Goal: Communication & Community: Answer question/provide support

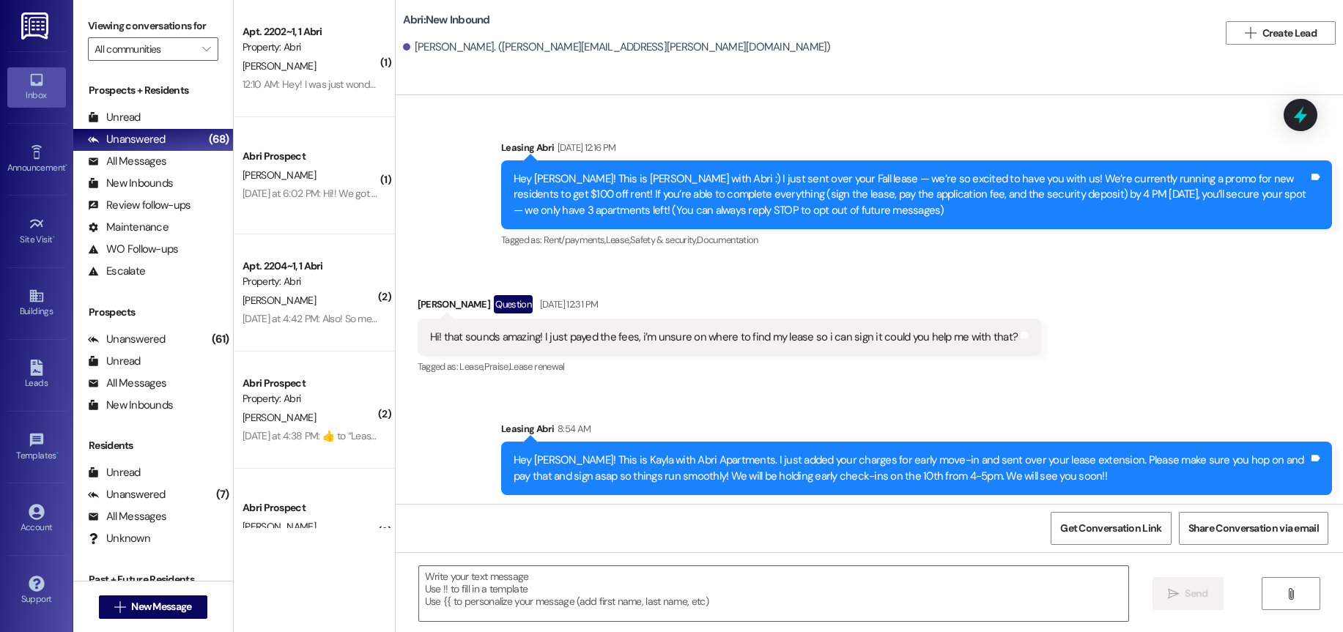
scroll to position [3, 0]
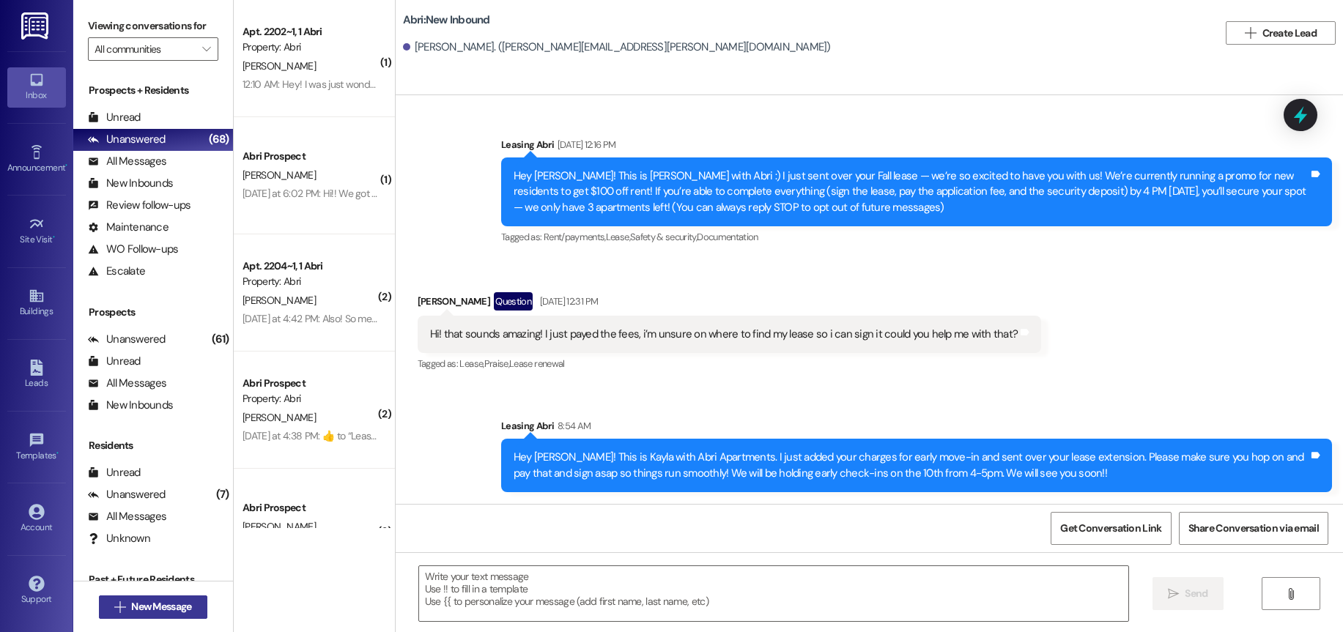
click at [158, 604] on span "New Message" at bounding box center [161, 606] width 60 height 15
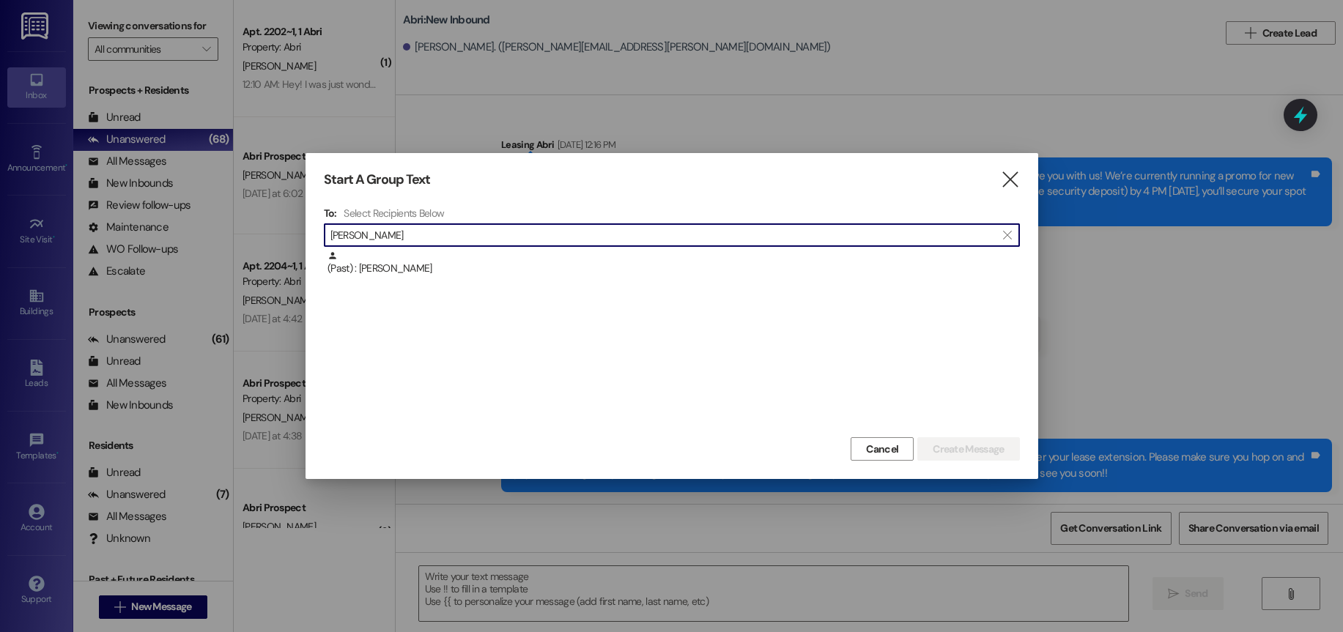
type input "[PERSON_NAME]"
click at [547, 250] on div "To: Select Recipients Below  tayloranne  (Past) : [PERSON_NAME]" at bounding box center [672, 320] width 696 height 227
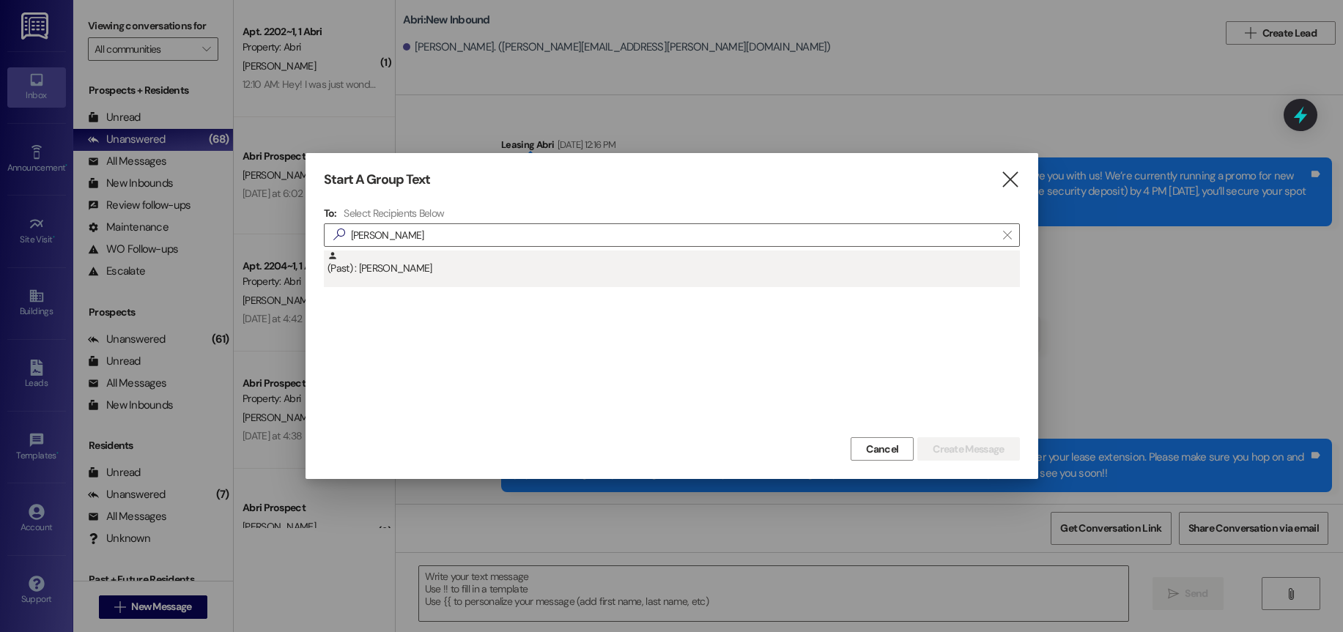
click at [563, 261] on div "(Past) : [PERSON_NAME]" at bounding box center [674, 264] width 693 height 26
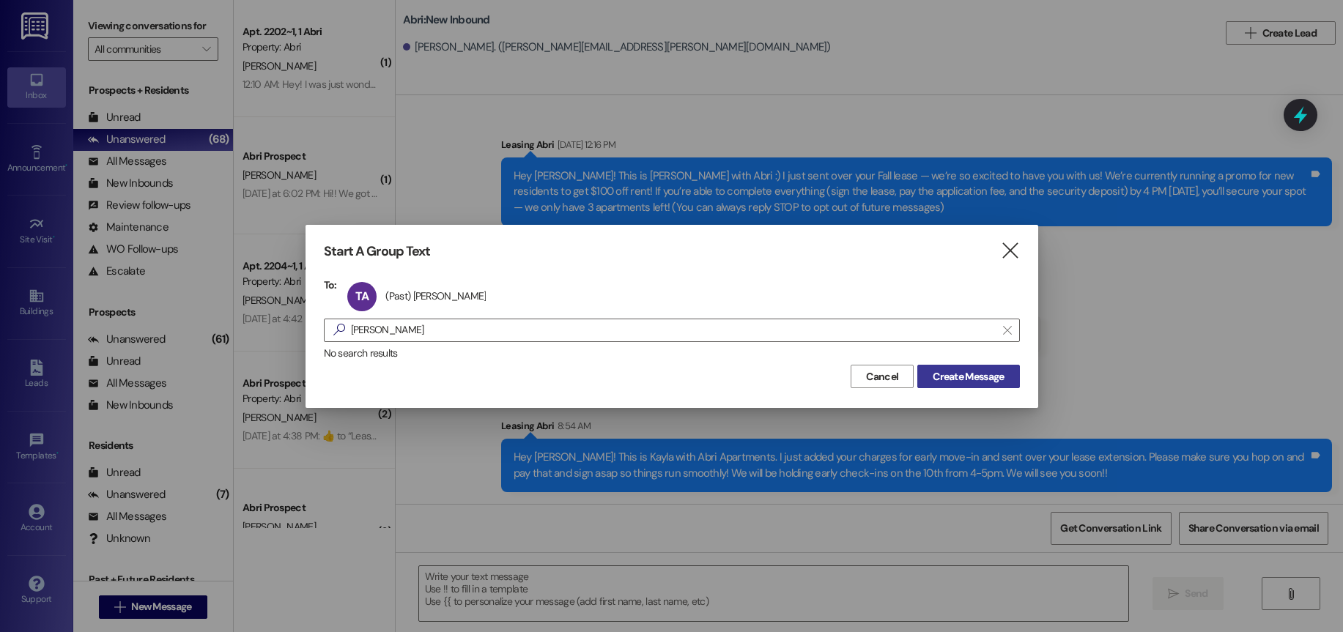
click at [959, 388] on button "Create Message" at bounding box center [969, 376] width 102 height 23
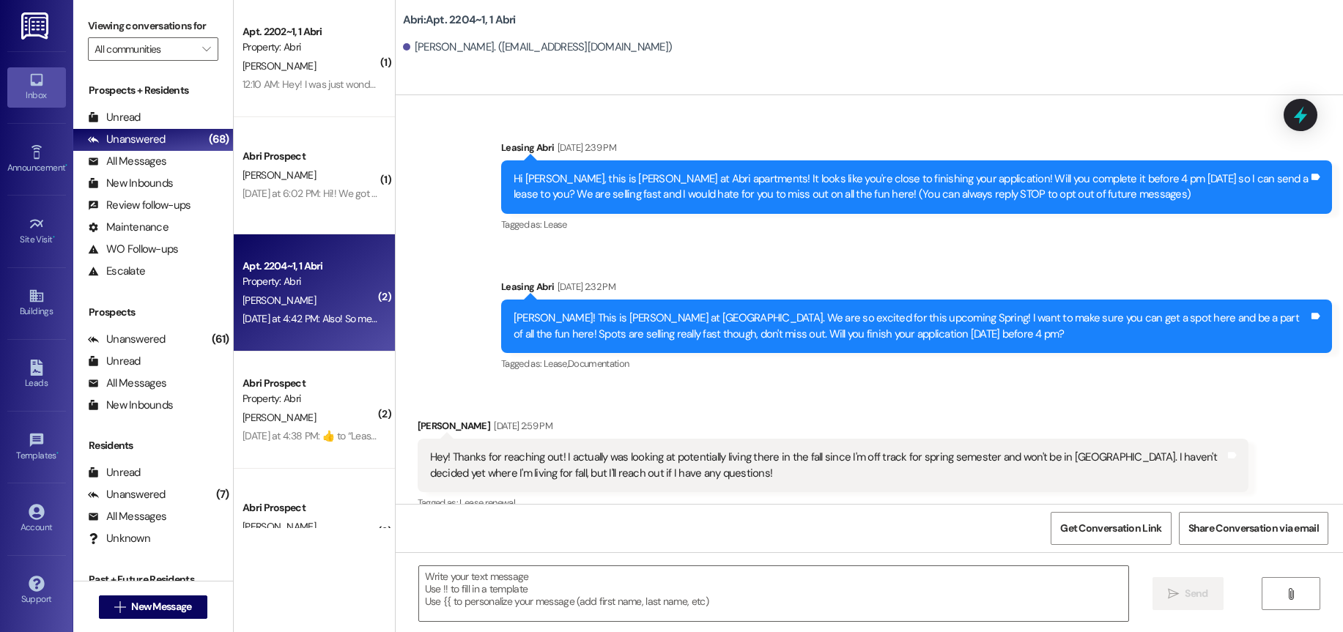
scroll to position [12266, 0]
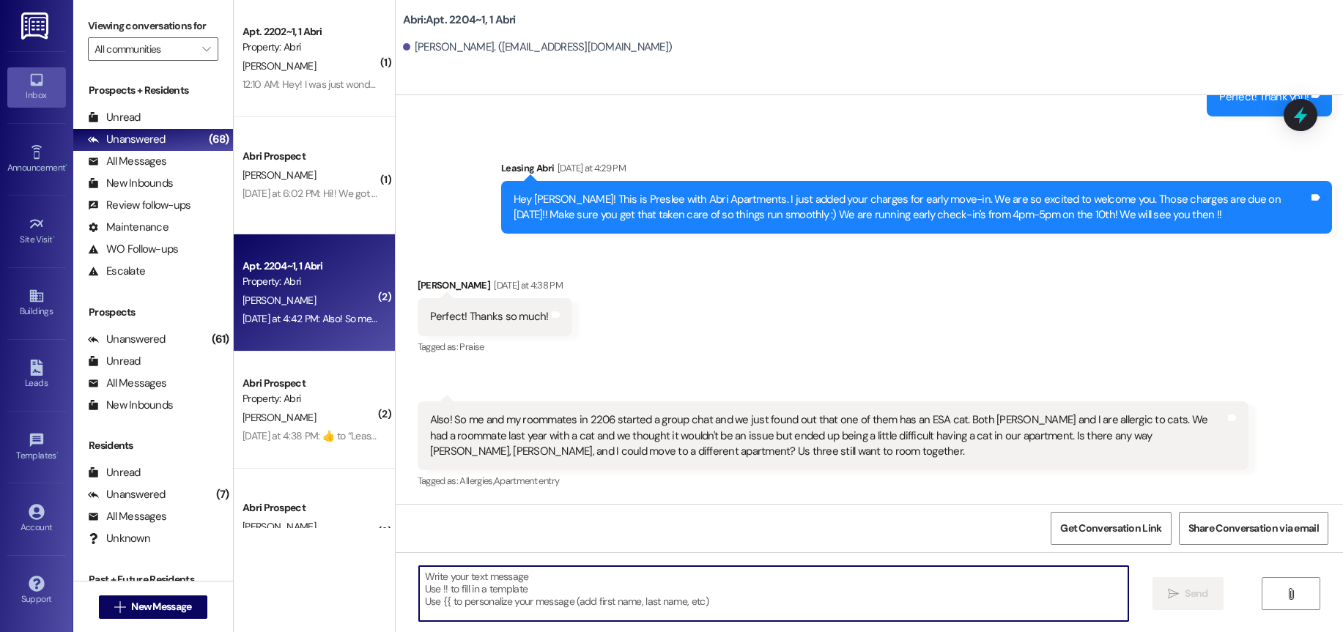
click at [787, 594] on textarea at bounding box center [773, 593] width 709 height 55
click at [577, 604] on textarea at bounding box center [773, 593] width 709 height 55
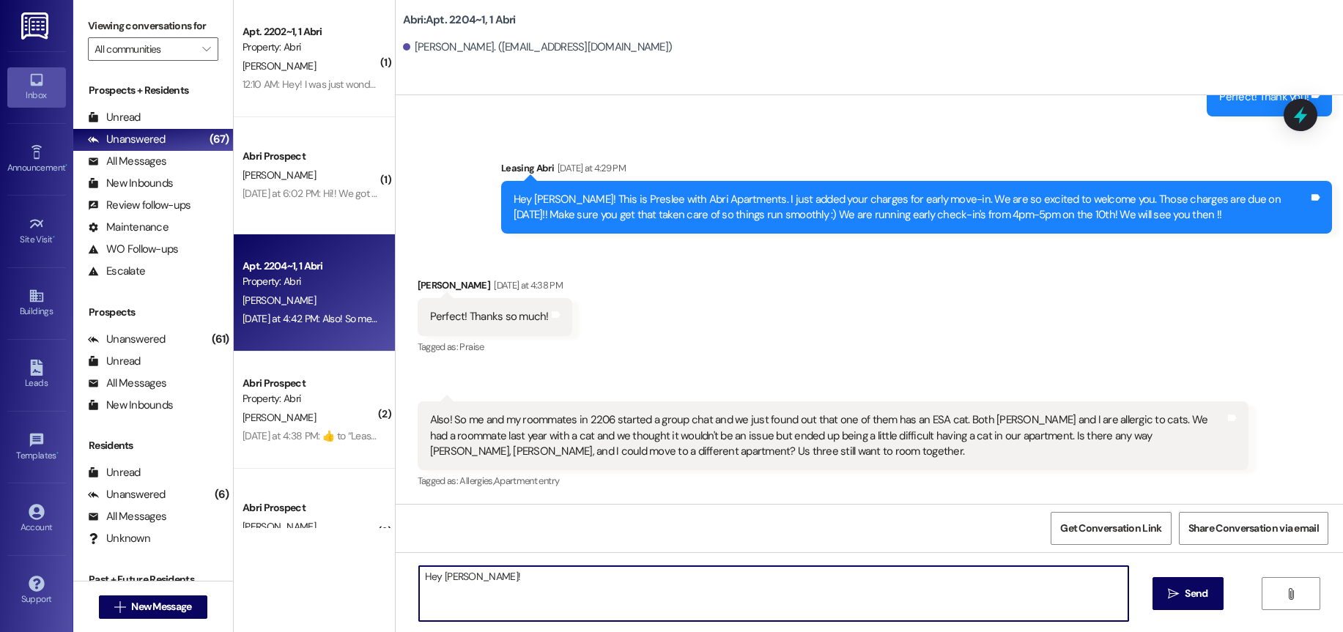
type textarea "Hey [PERSON_NAME]!"
drag, startPoint x: 492, startPoint y: 584, endPoint x: 325, endPoint y: 563, distance: 168.4
click at [330, 564] on div "( 1 ) Apt. 2202~1, 1 Abri Property: Abri [PERSON_NAME] 12:10 AM: Hey! I was jus…" at bounding box center [789, 316] width 1110 height 632
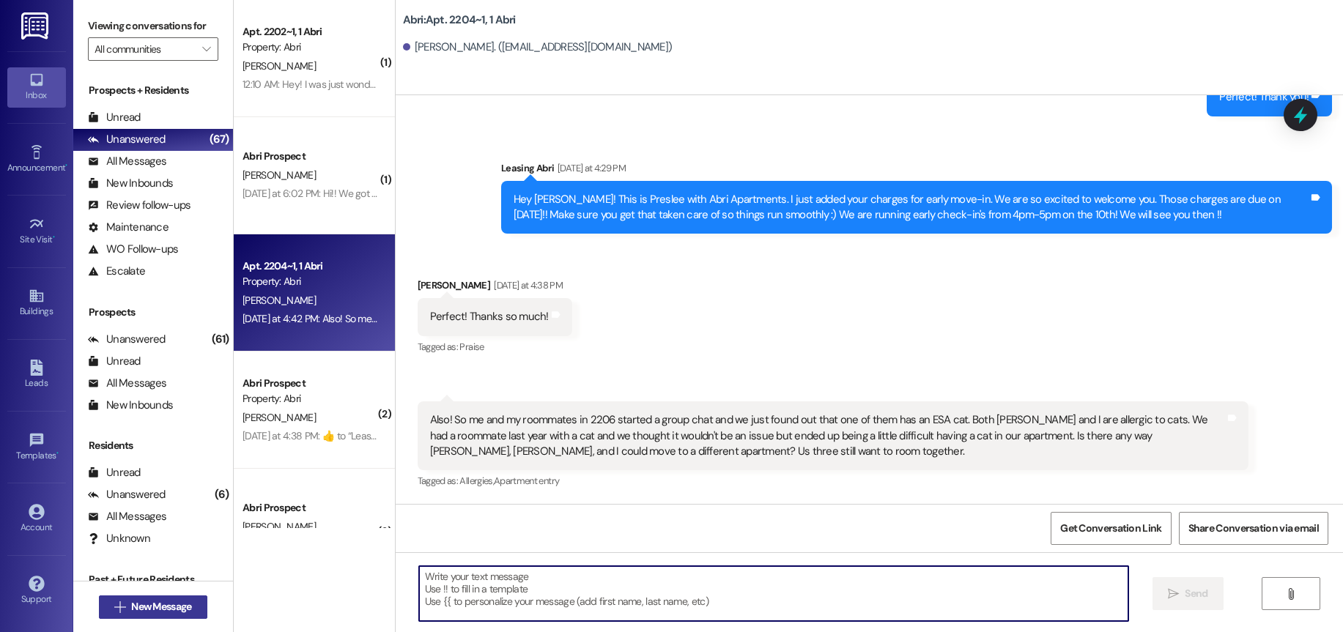
click at [185, 611] on span "New Message" at bounding box center [161, 606] width 60 height 15
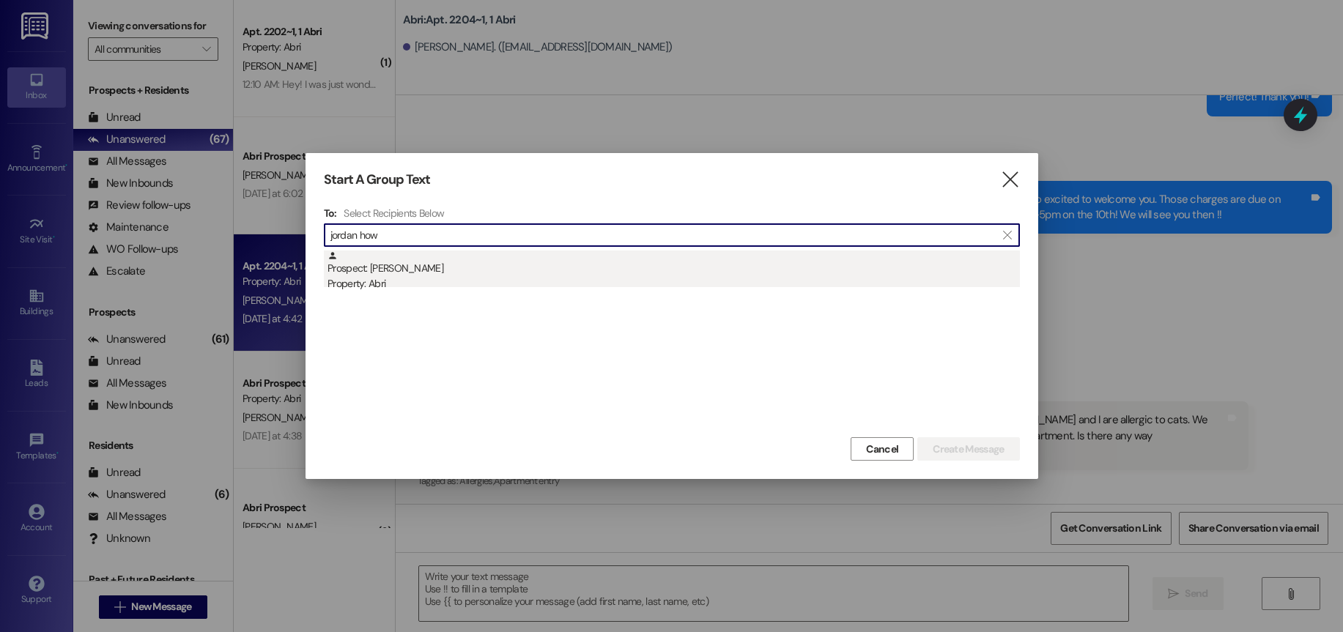
type input "jordan how"
click at [688, 274] on div "Prospect: [PERSON_NAME] Property: Abri" at bounding box center [674, 272] width 693 height 42
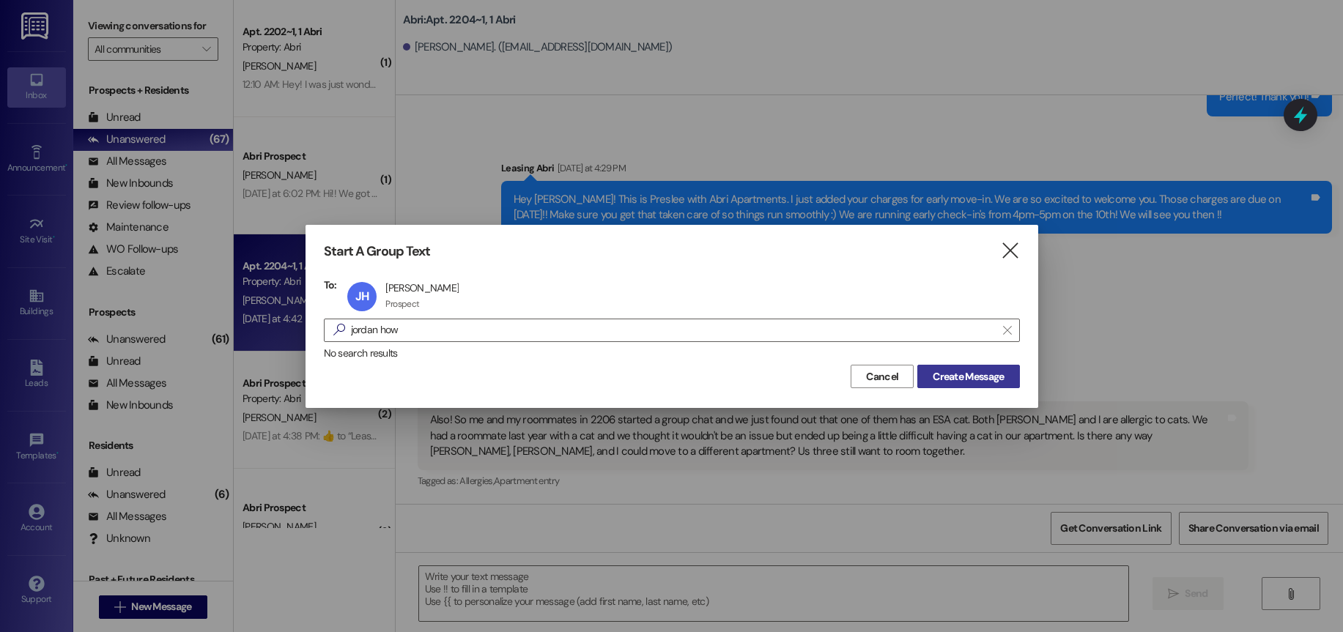
click at [967, 381] on span "Create Message" at bounding box center [968, 376] width 71 height 15
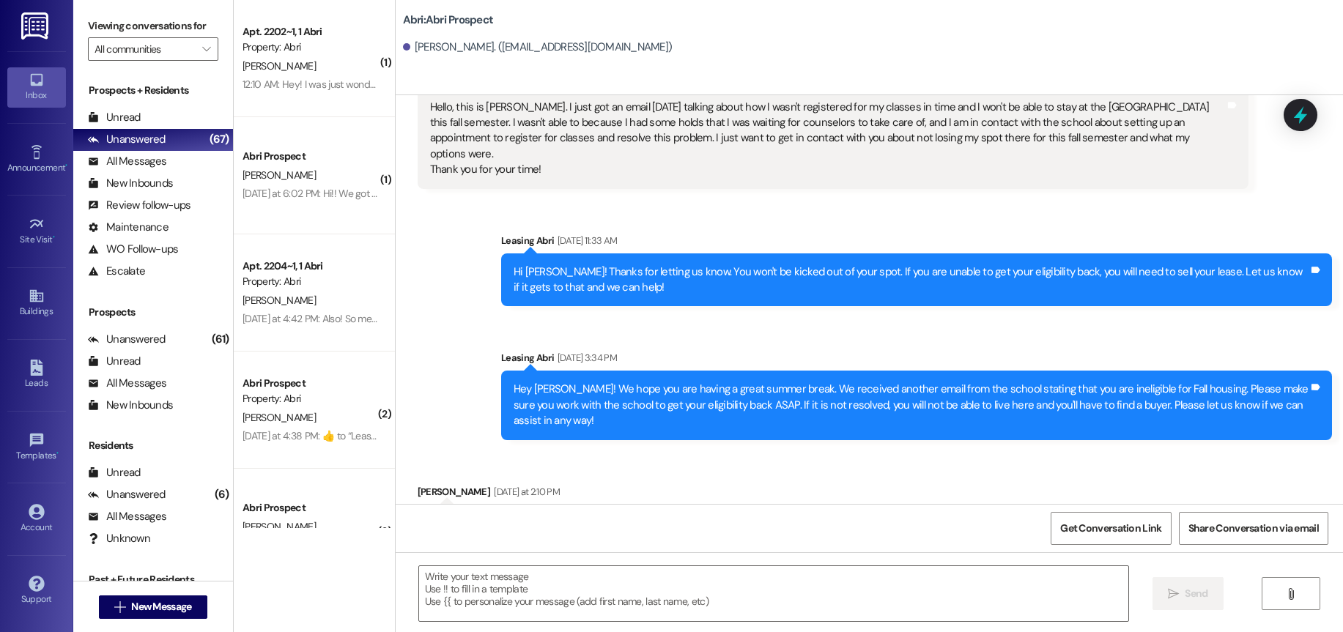
scroll to position [2210, 0]
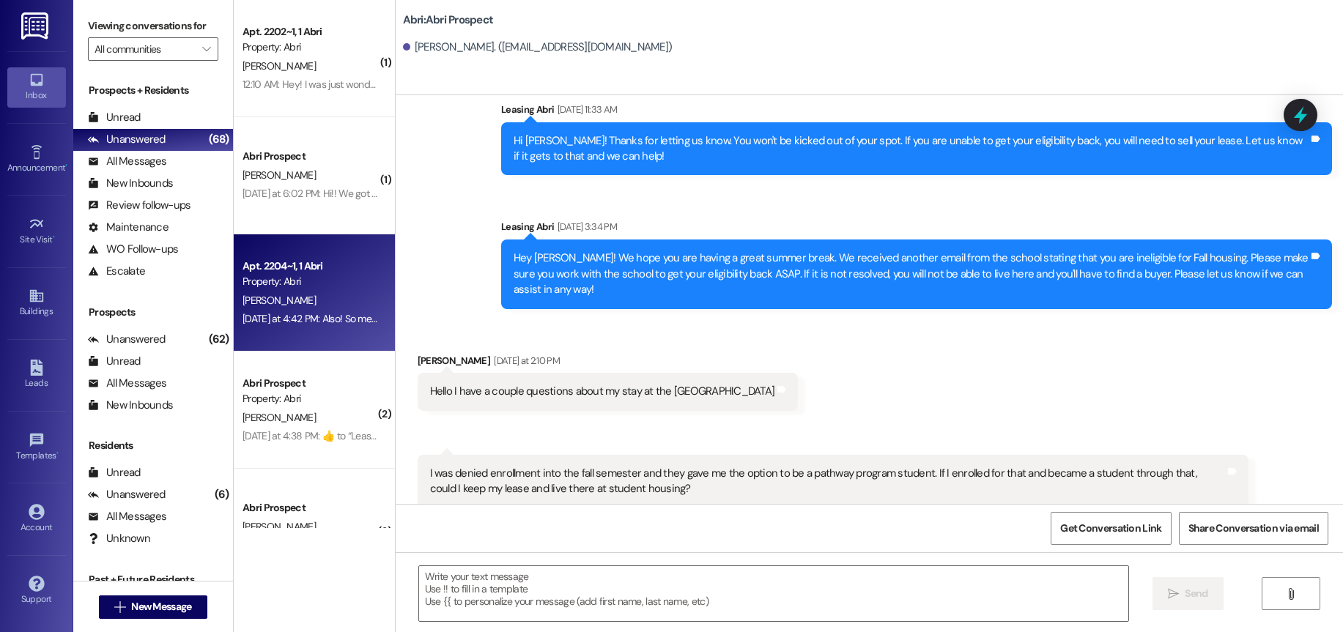
click at [289, 301] on div "[PERSON_NAME]" at bounding box center [310, 301] width 139 height 18
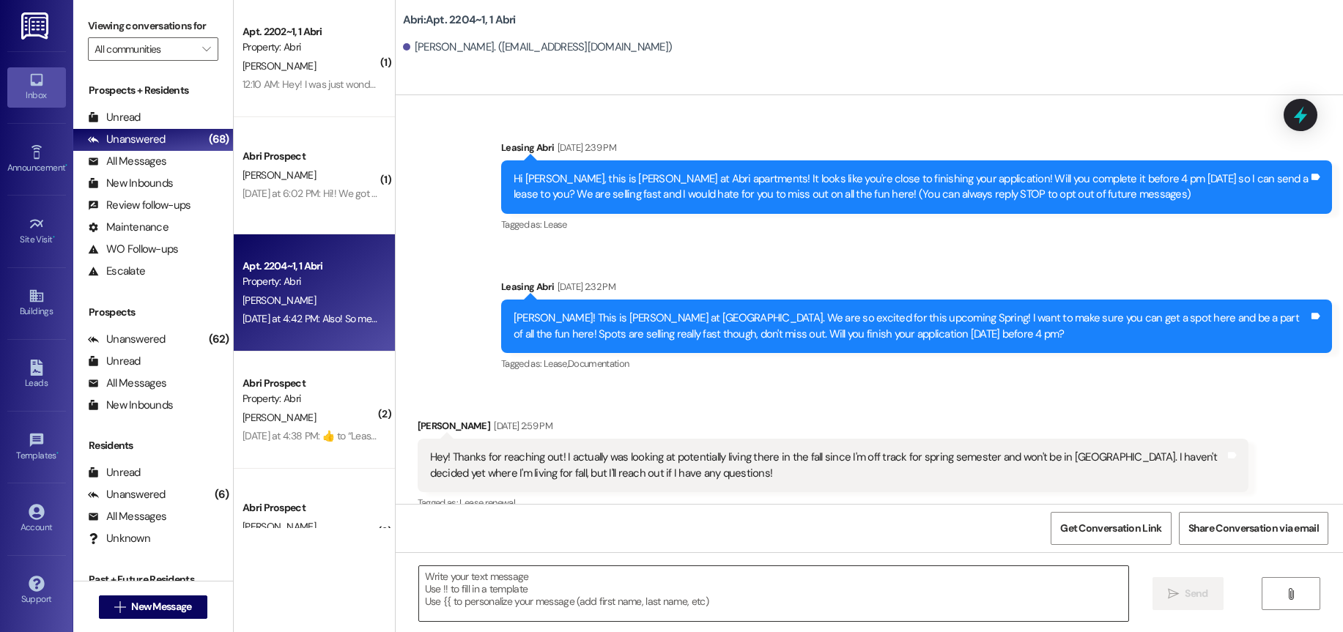
scroll to position [12266, 0]
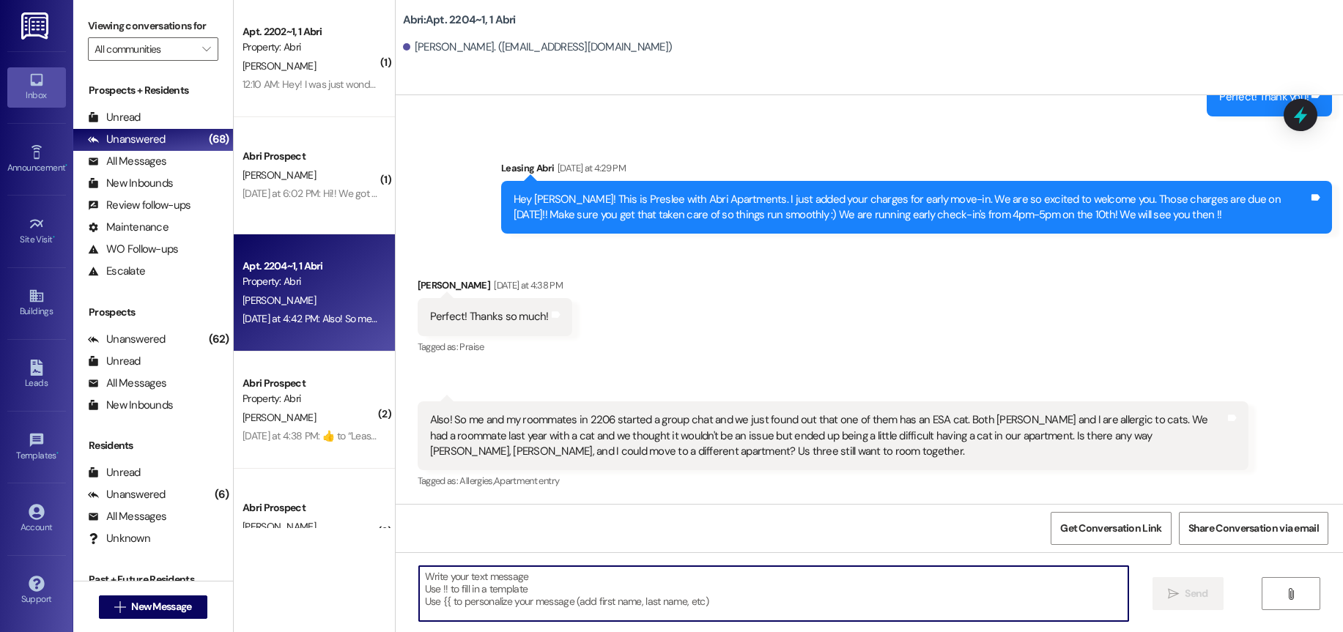
click at [568, 587] on textarea at bounding box center [773, 593] width 709 height 55
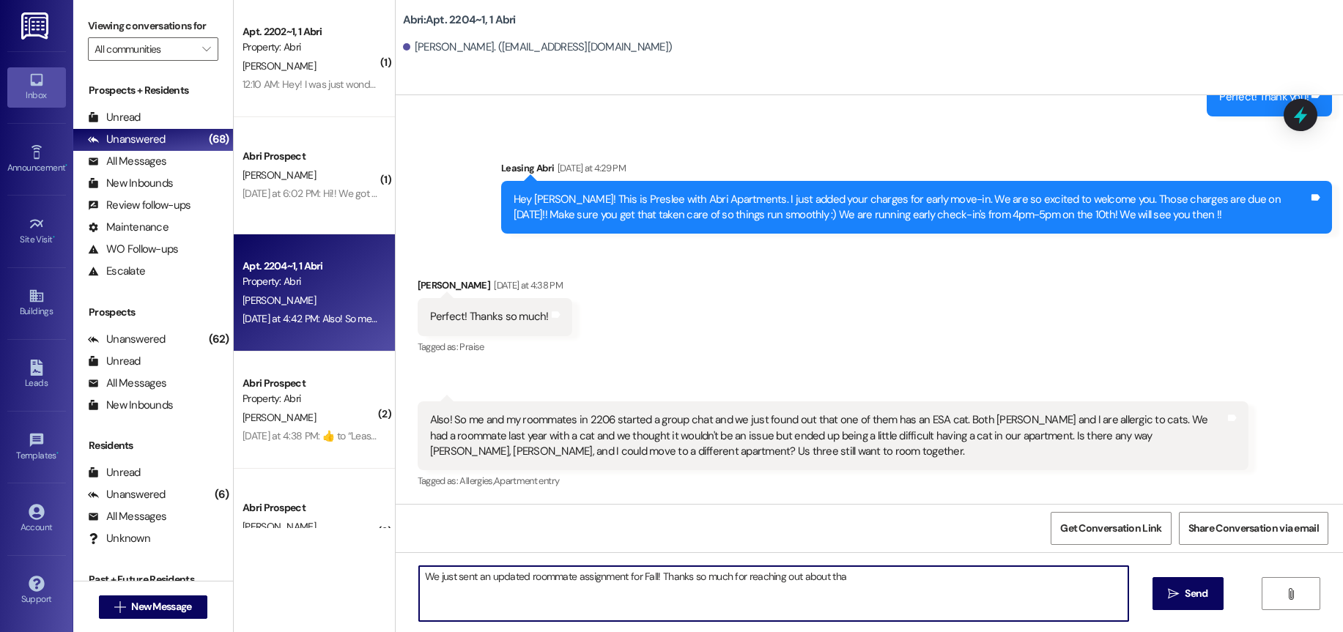
type textarea "We just sent an updated roommate assignment for Fall! Thanks so much for reachi…"
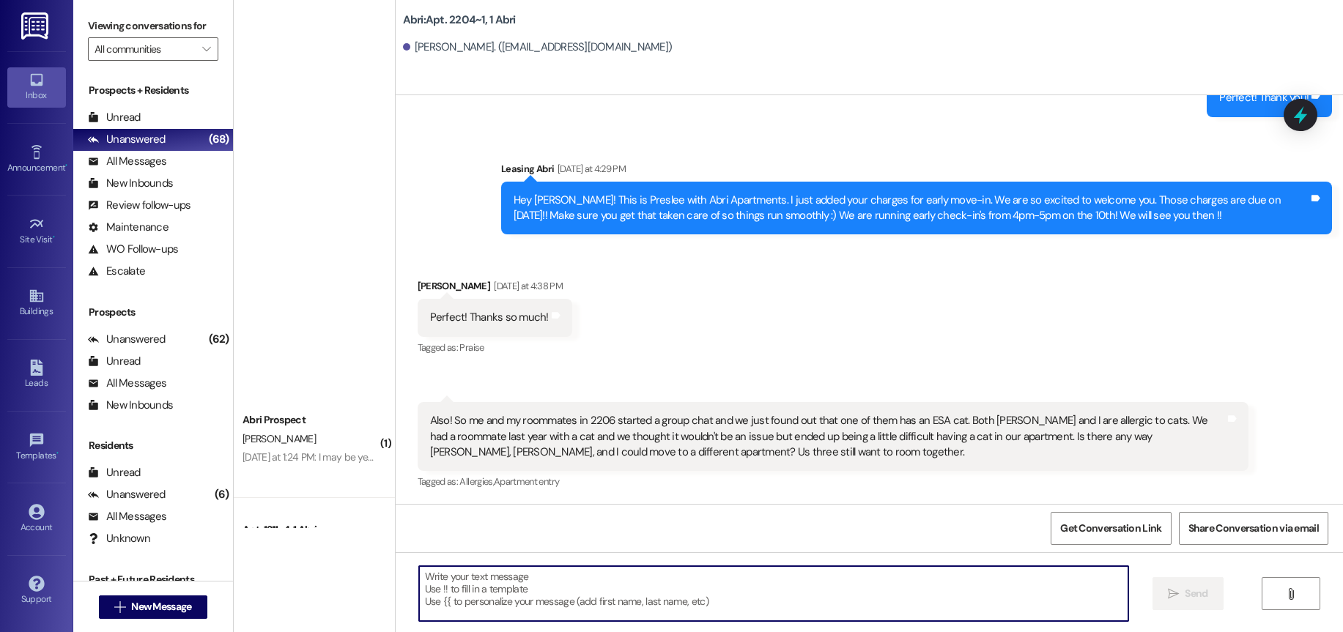
scroll to position [4324, 0]
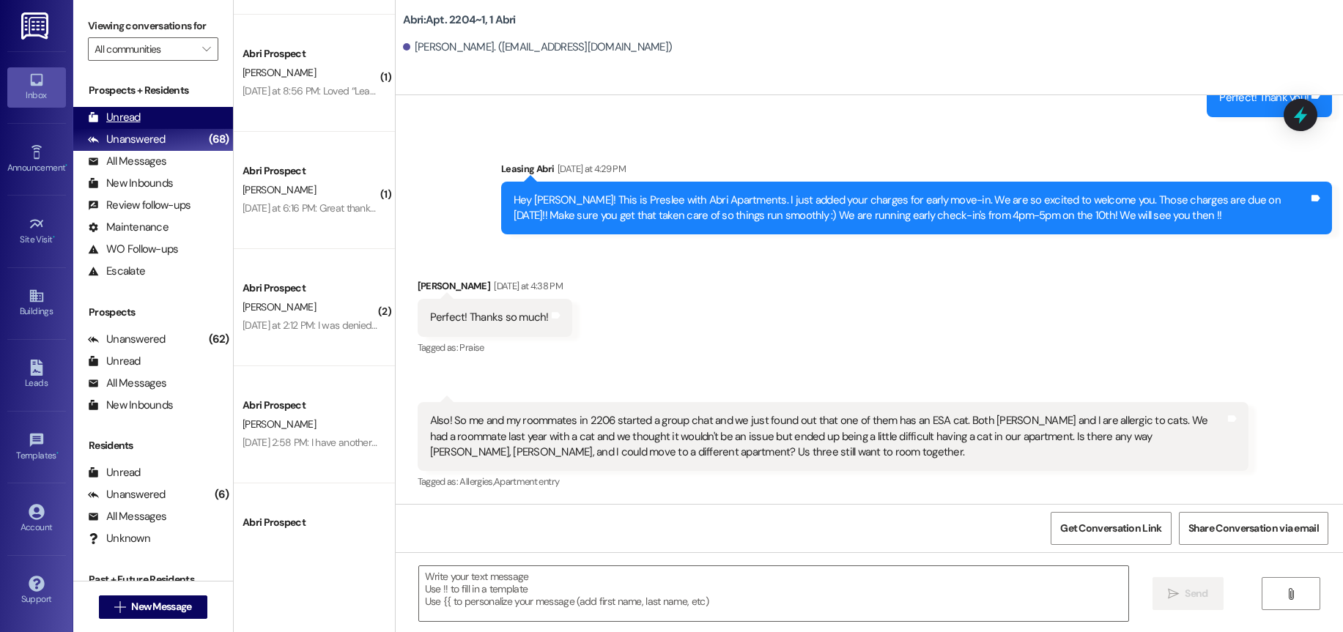
click at [136, 109] on div "Unread (0)" at bounding box center [153, 118] width 160 height 22
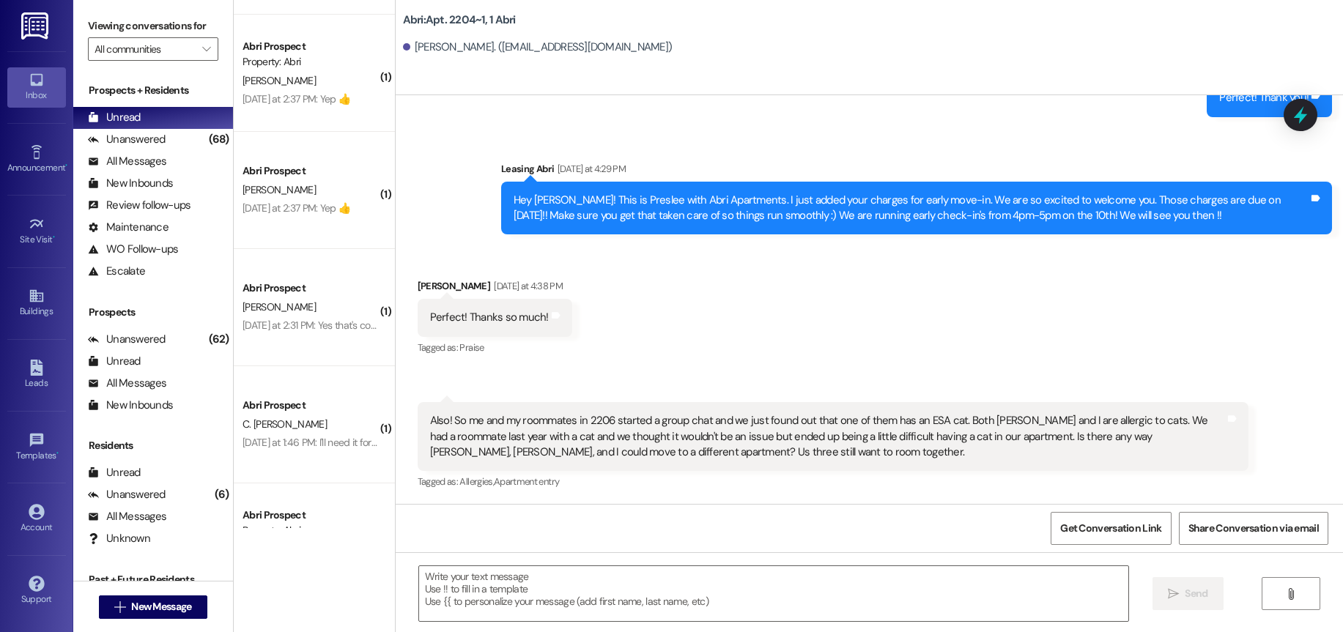
scroll to position [3927, 0]
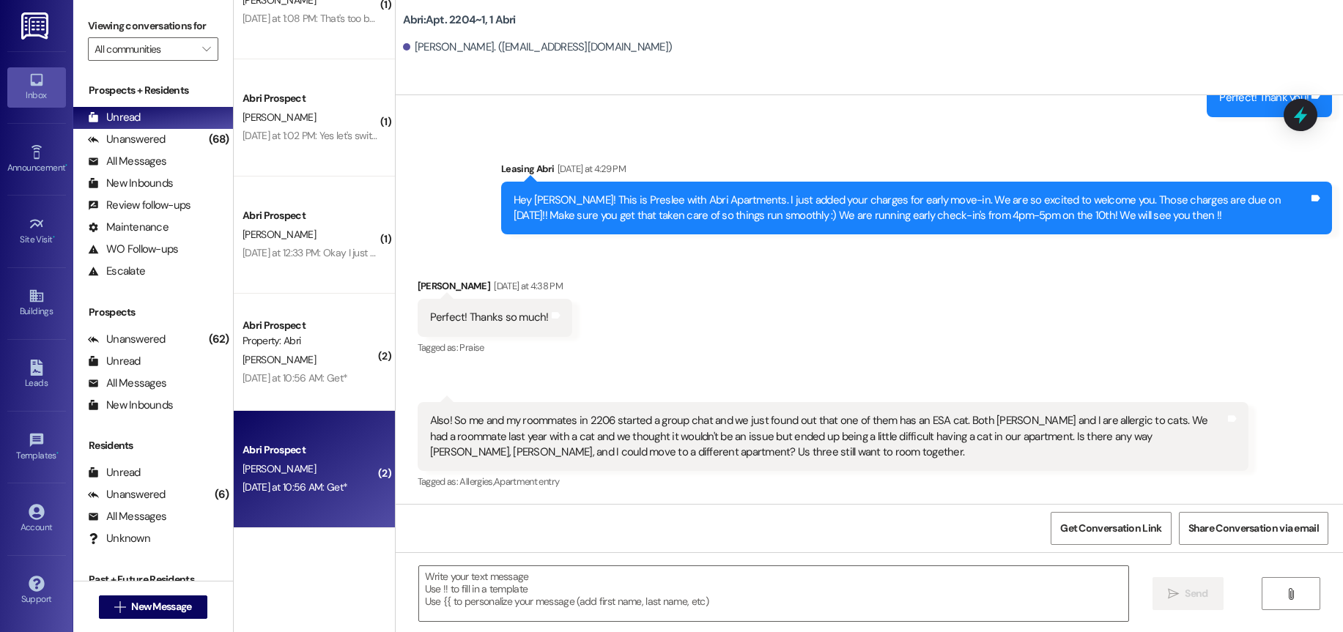
click at [323, 452] on div "Abri Prospect" at bounding box center [311, 450] width 136 height 15
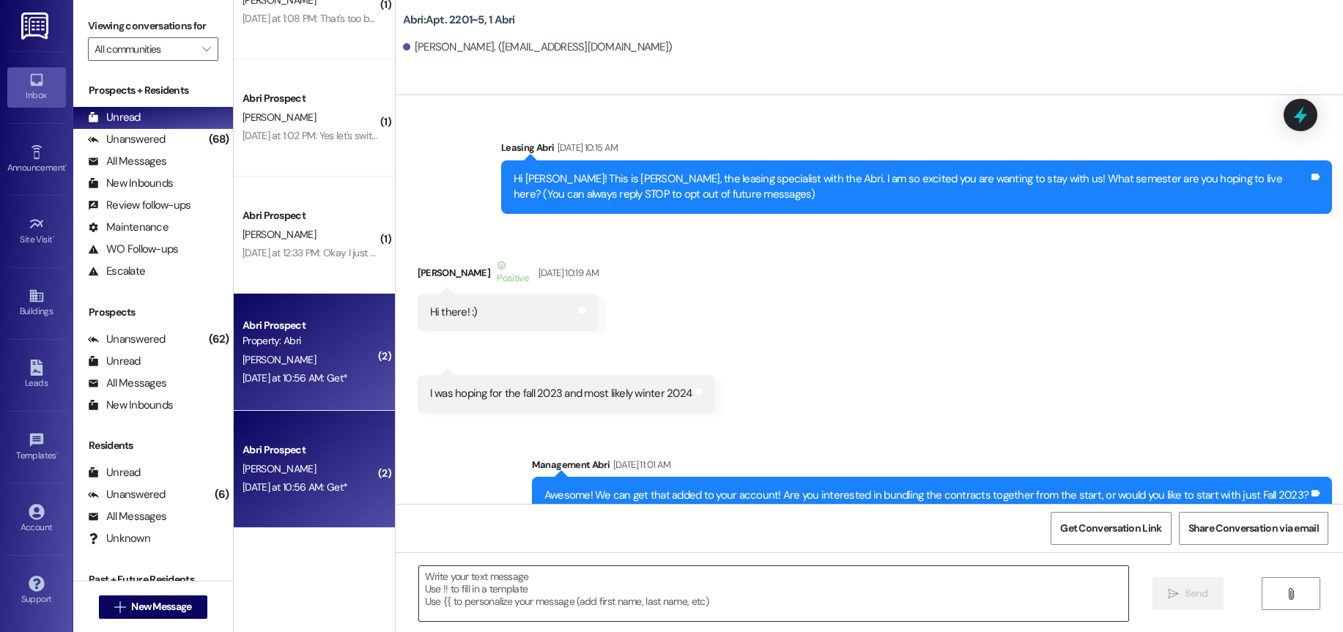
scroll to position [29747, 0]
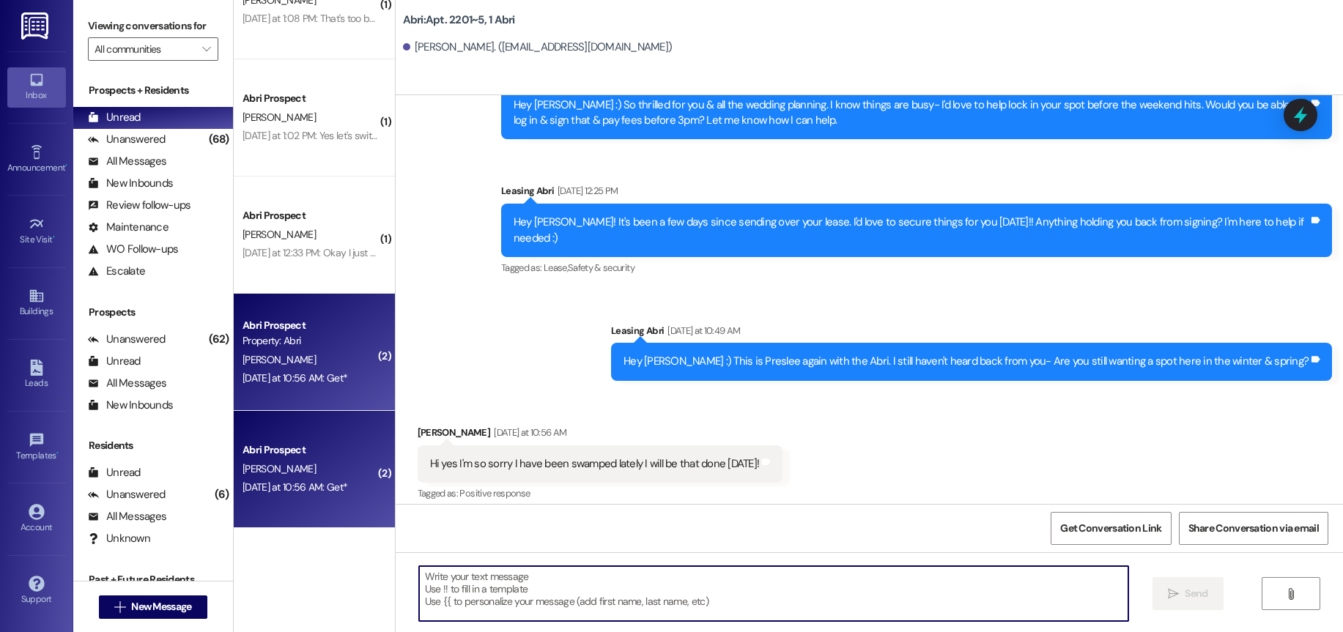
click at [657, 590] on textarea at bounding box center [773, 593] width 709 height 55
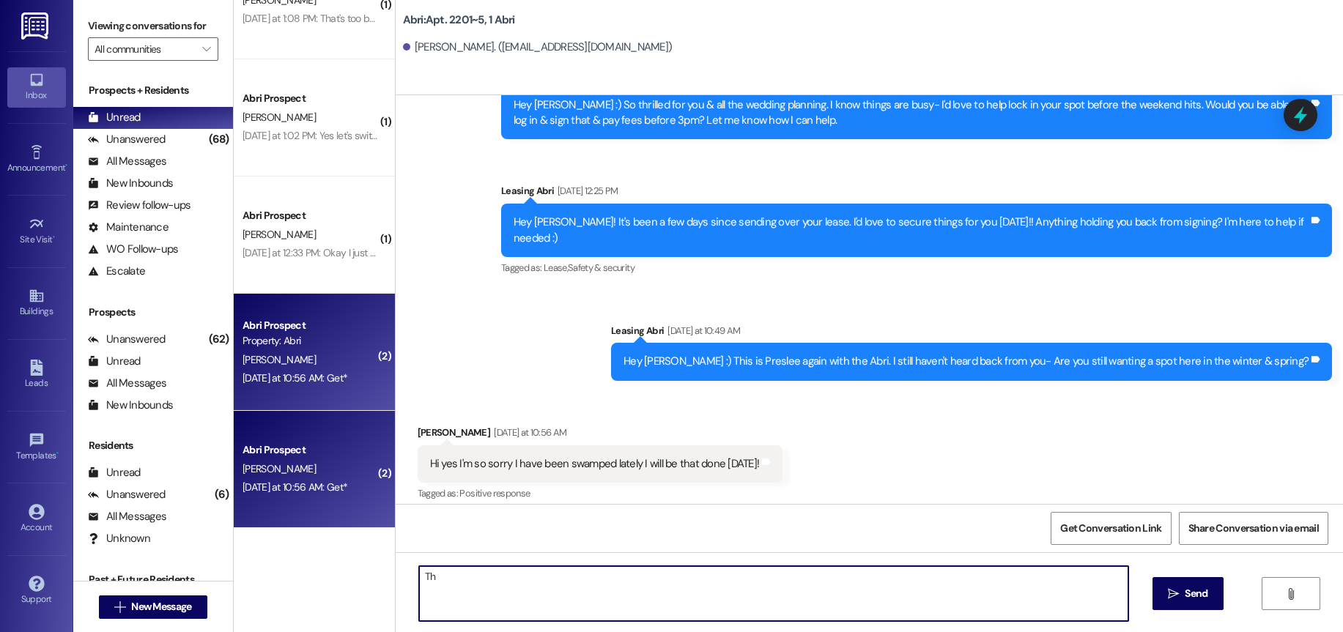
type textarea "T"
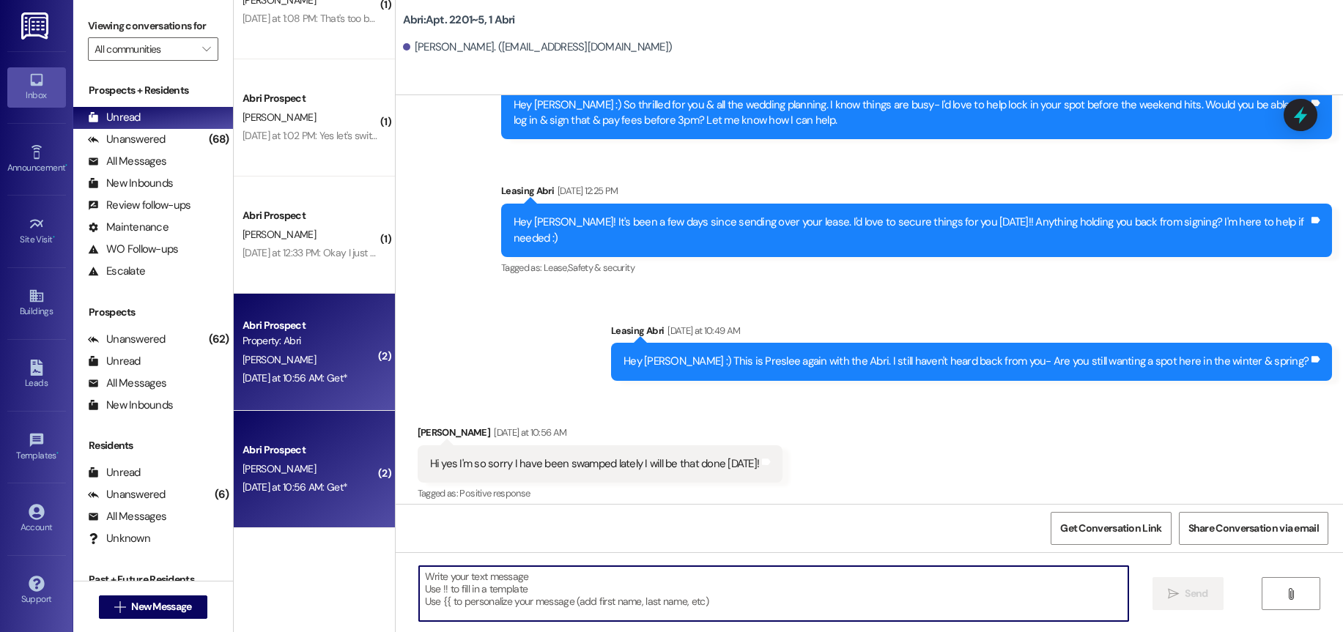
click at [539, 591] on textarea at bounding box center [773, 593] width 709 height 55
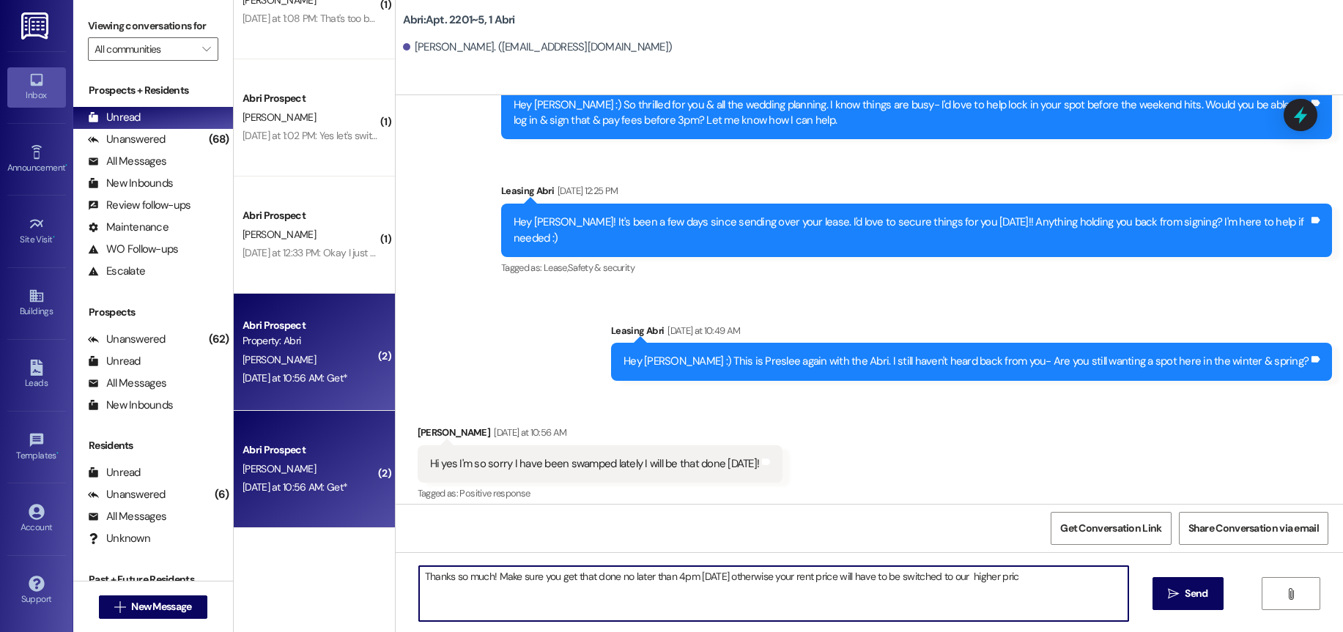
type textarea "Thanks so much! Make sure you get that done no later than 4pm [DATE] otherwise …"
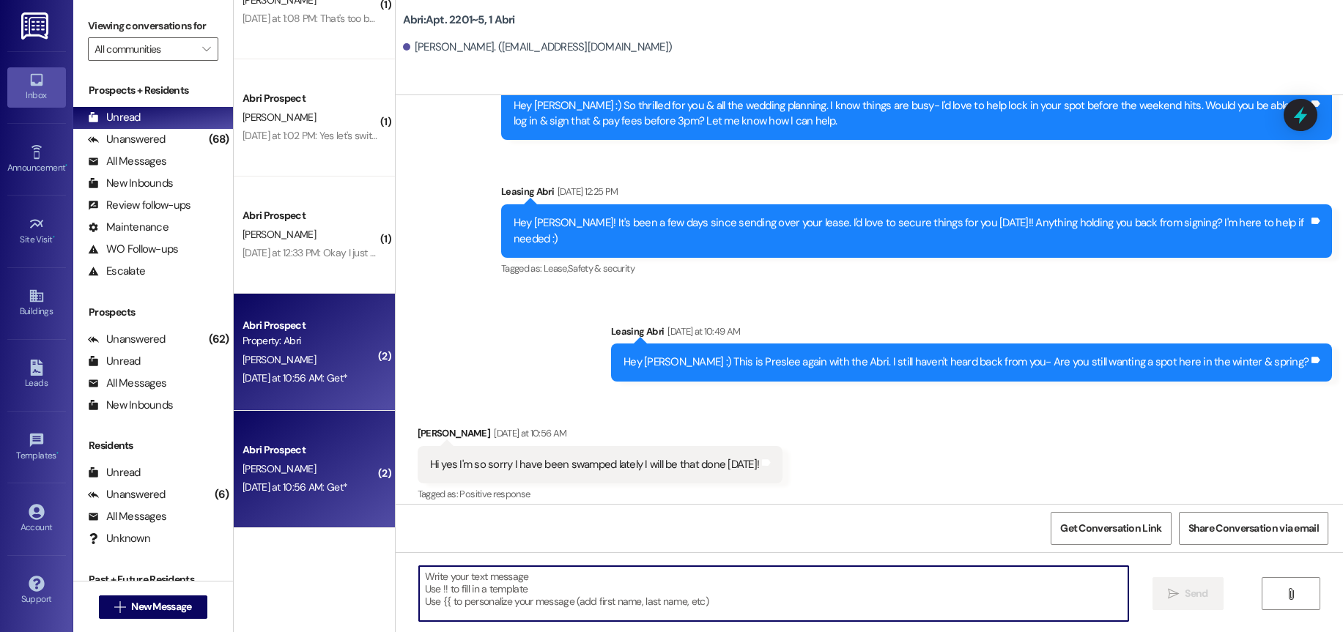
scroll to position [29849, 0]
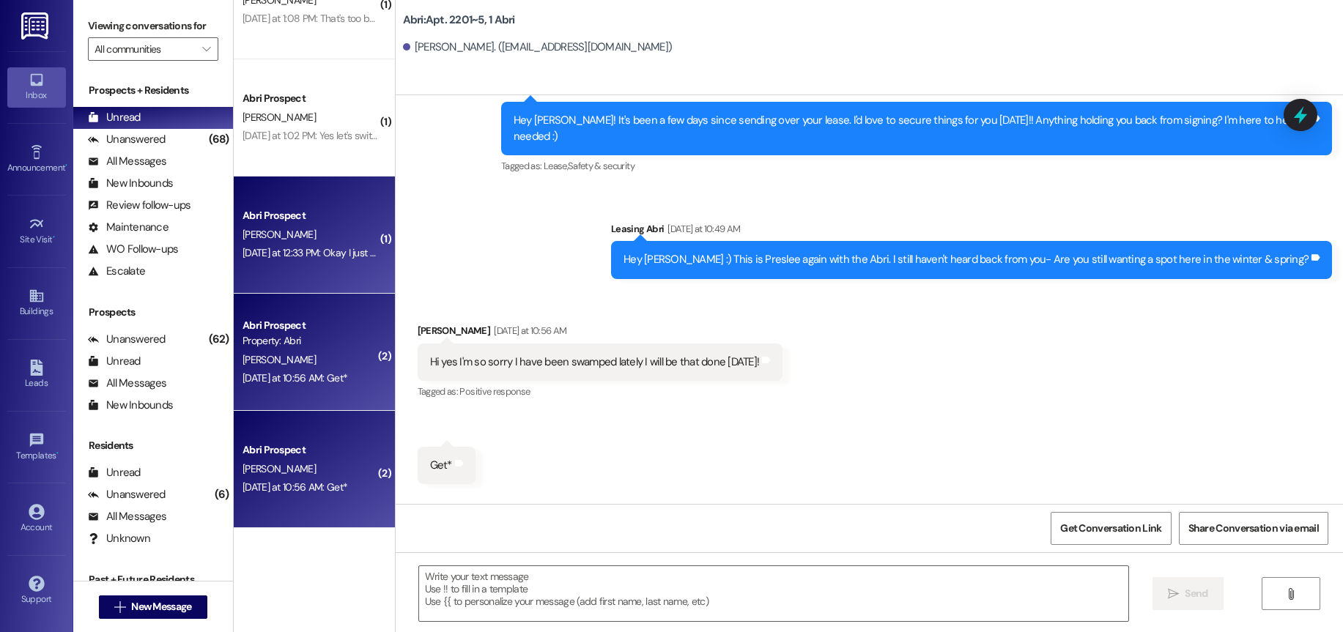
click at [295, 235] on div "[PERSON_NAME]" at bounding box center [310, 235] width 139 height 18
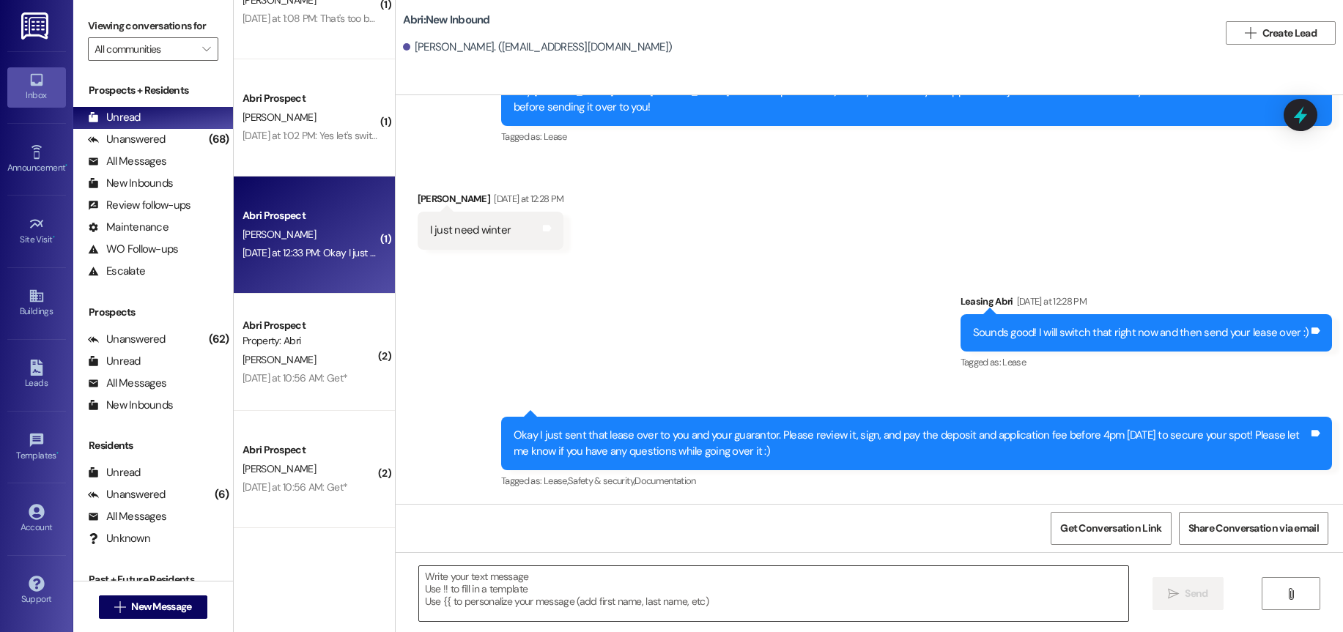
scroll to position [211, 0]
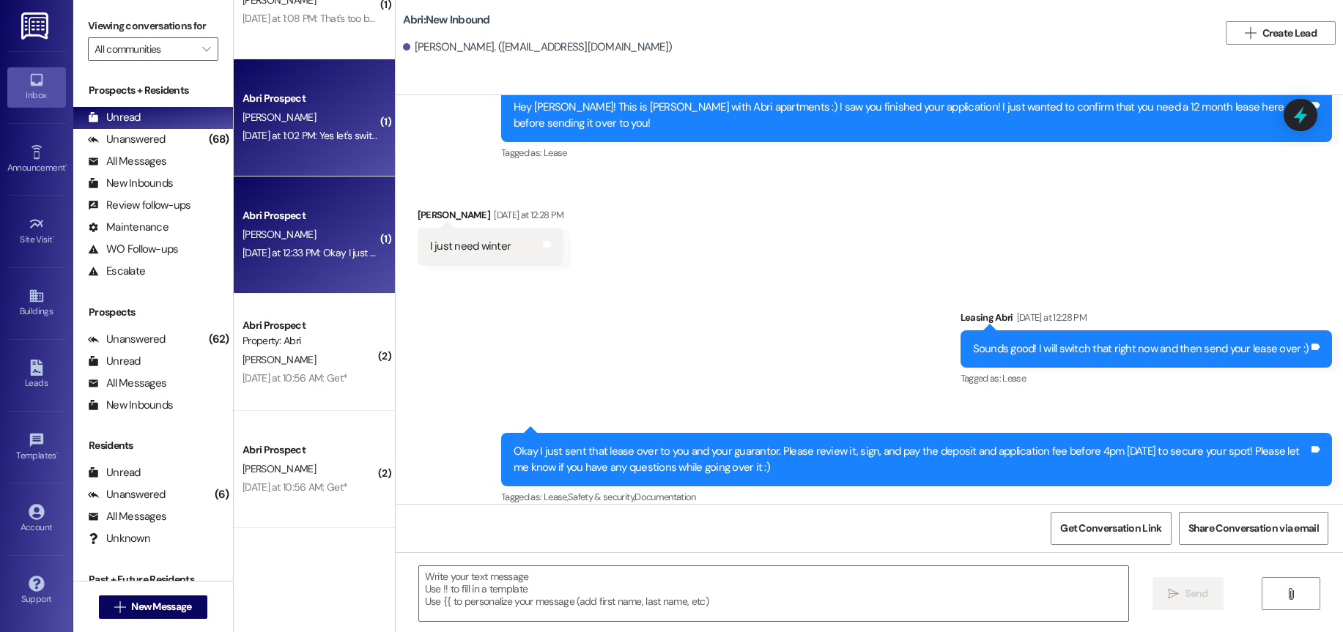
click at [310, 152] on div "Abri Prospect [PERSON_NAME] [DATE] at 1:02 PM: Yes let's switch to fall/winter …" at bounding box center [314, 117] width 161 height 117
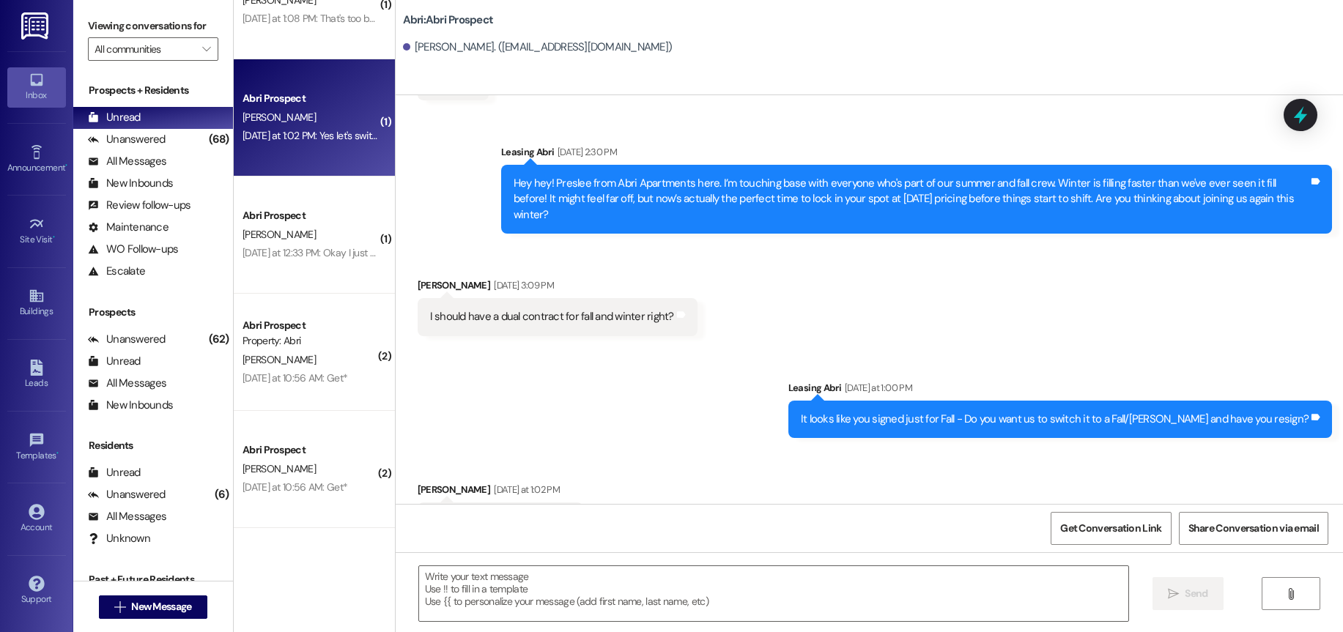
scroll to position [6472, 0]
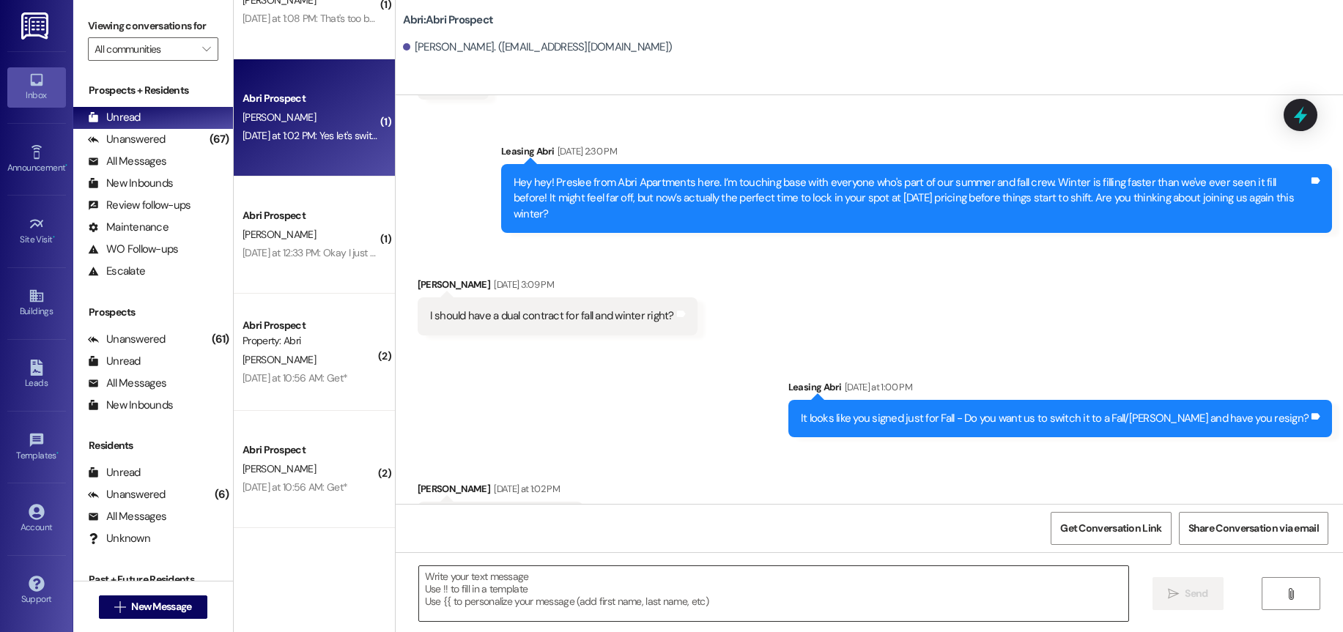
click at [520, 614] on textarea at bounding box center [773, 593] width 709 height 55
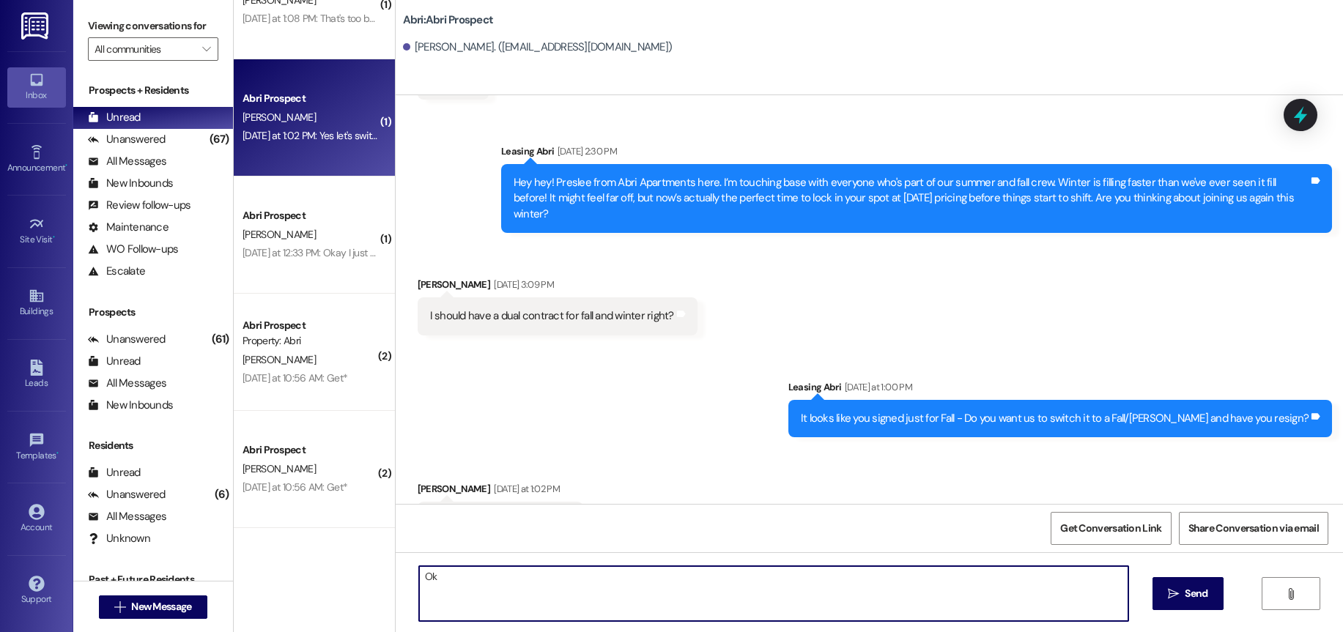
type textarea "O"
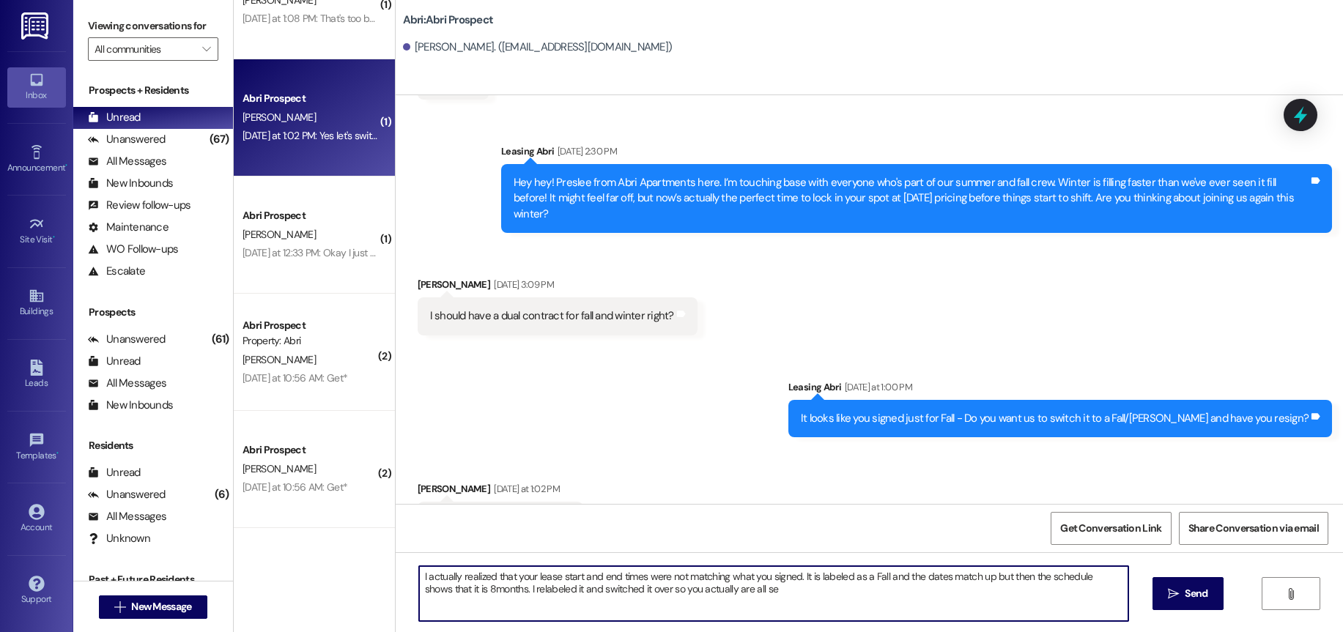
type textarea "I actually realized that your lease start and end times were not matching what …"
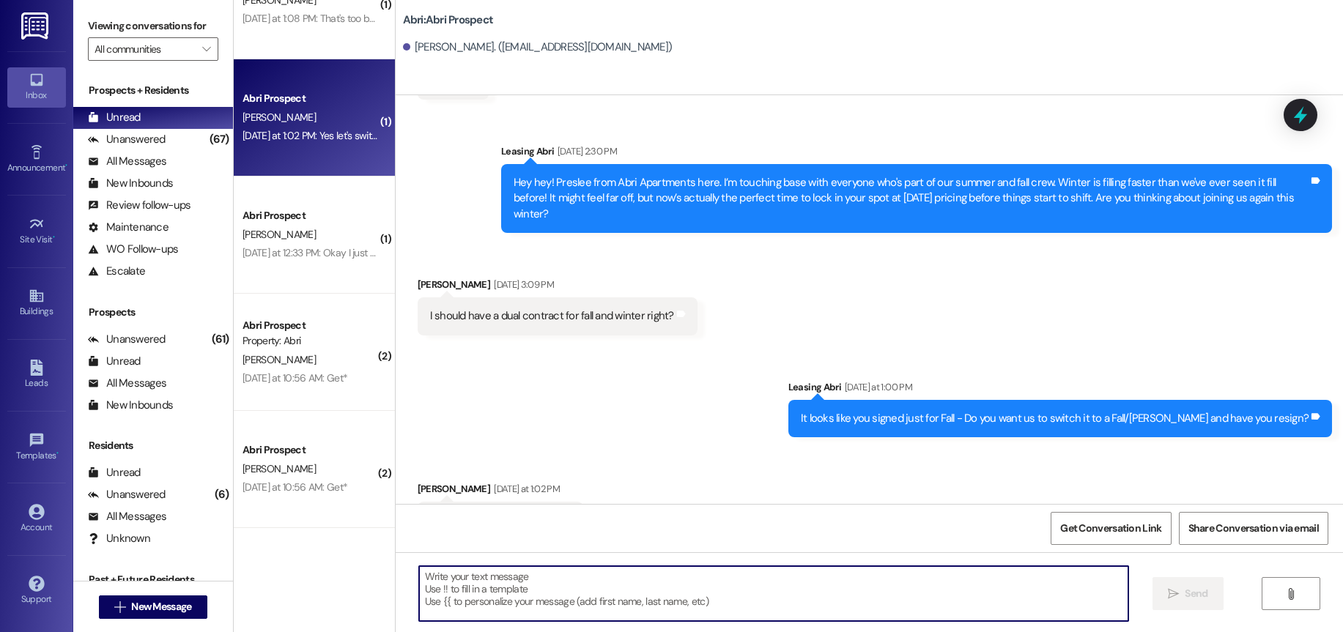
scroll to position [6472, 0]
